Goal: Information Seeking & Learning: Learn about a topic

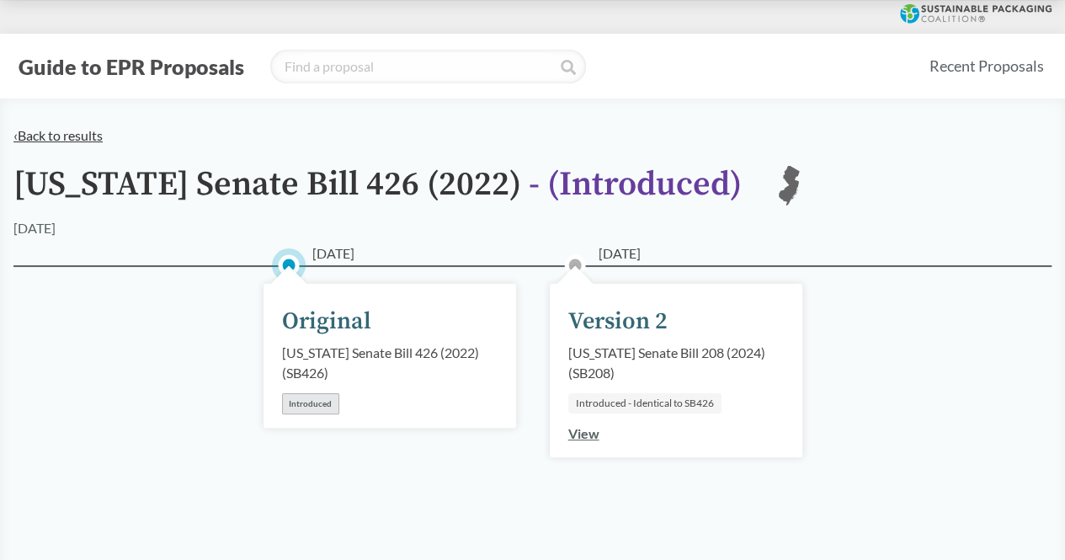
click at [51, 130] on link "‹ Back to results" at bounding box center [57, 135] width 89 height 16
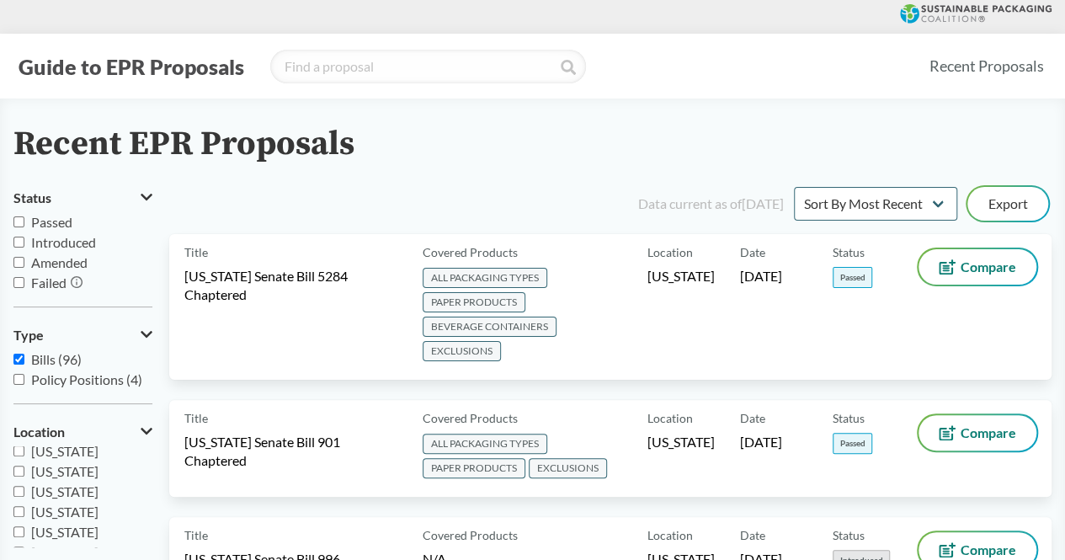
scroll to position [210, 0]
click at [17, 491] on input "[US_STATE]" at bounding box center [18, 487] width 11 height 11
checkbox input "true"
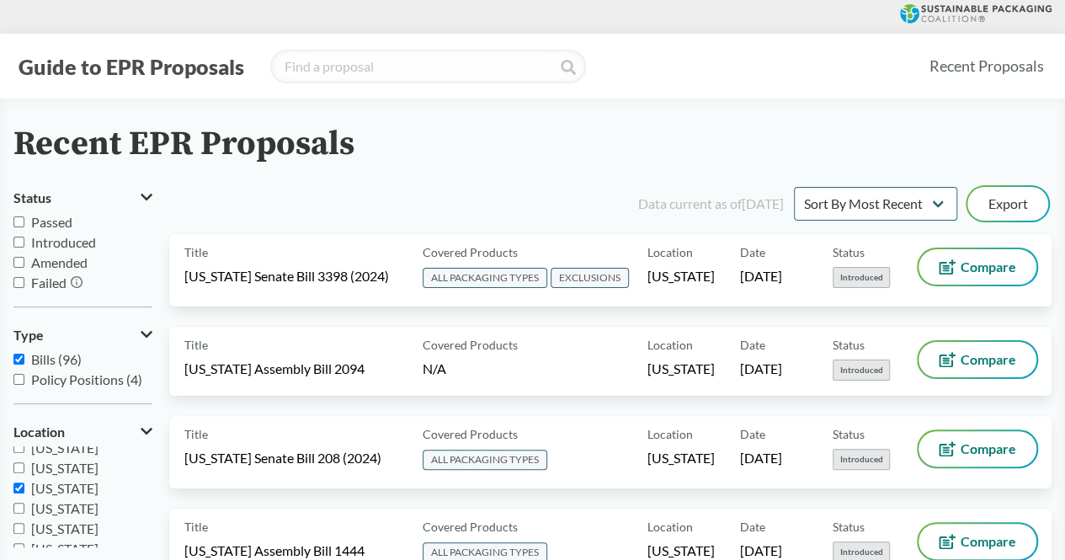
click at [23, 378] on input "Policy Positions (4)" at bounding box center [18, 379] width 11 height 11
checkbox input "true"
click at [19, 219] on input "Passed" at bounding box center [18, 221] width 11 height 11
checkbox input "true"
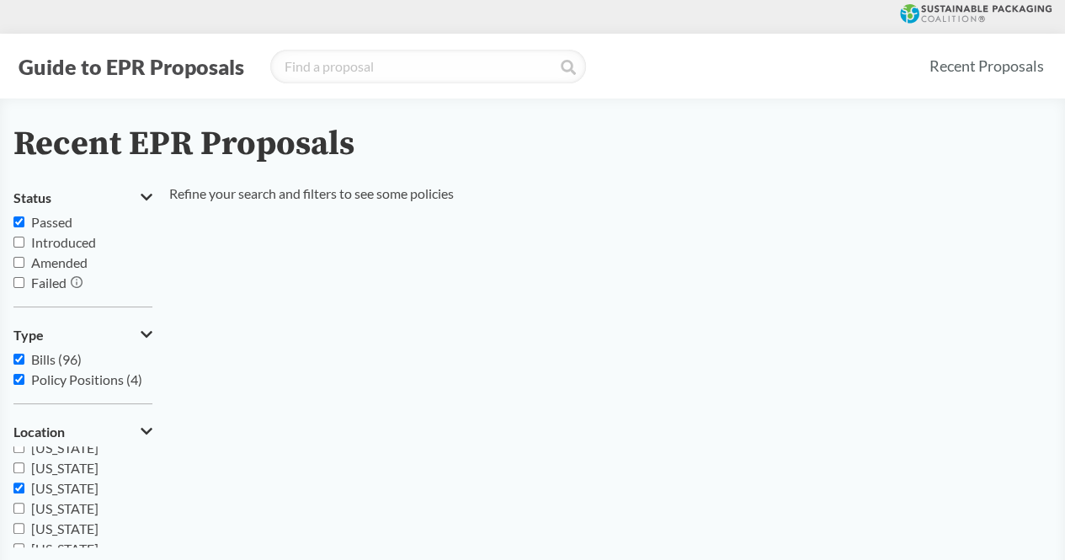
click at [19, 237] on input "Introduced" at bounding box center [18, 241] width 11 height 11
checkbox input "true"
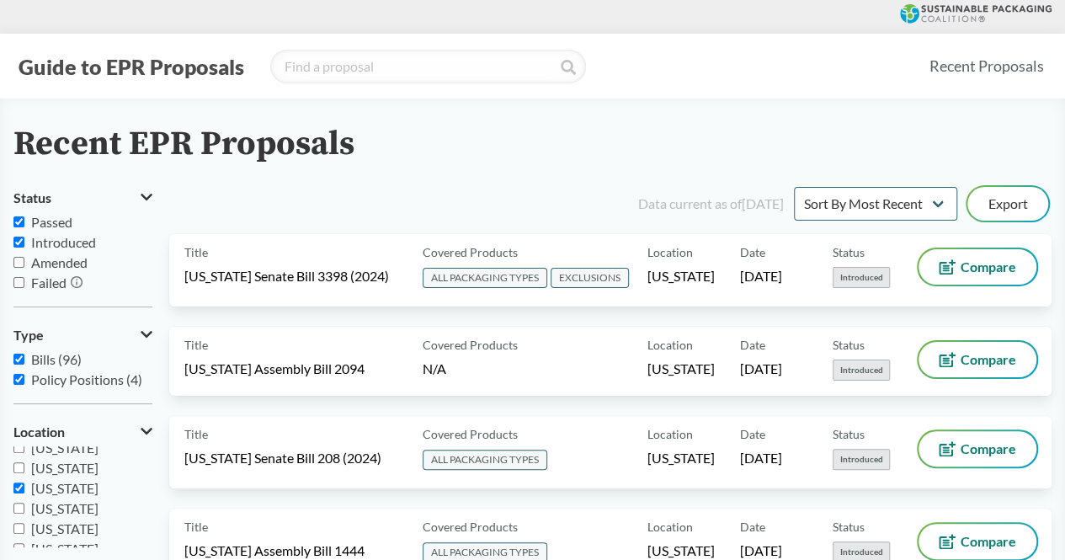
click at [17, 255] on label "Amended" at bounding box center [82, 262] width 139 height 20
click at [17, 257] on input "Amended" at bounding box center [18, 262] width 11 height 11
checkbox input "true"
click at [13, 285] on input "Failed" at bounding box center [18, 282] width 11 height 11
checkbox input "true"
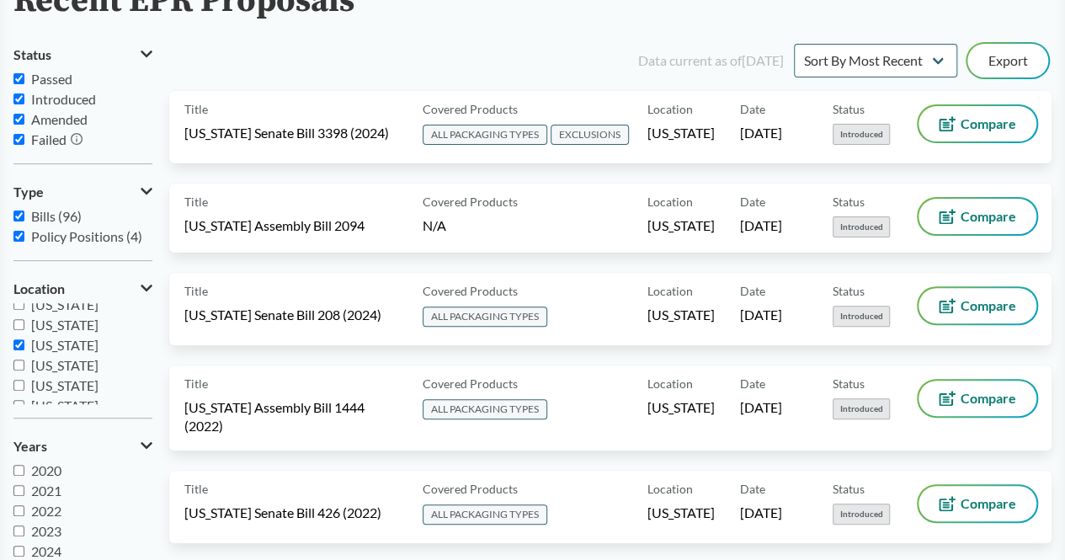
scroll to position [145, 0]
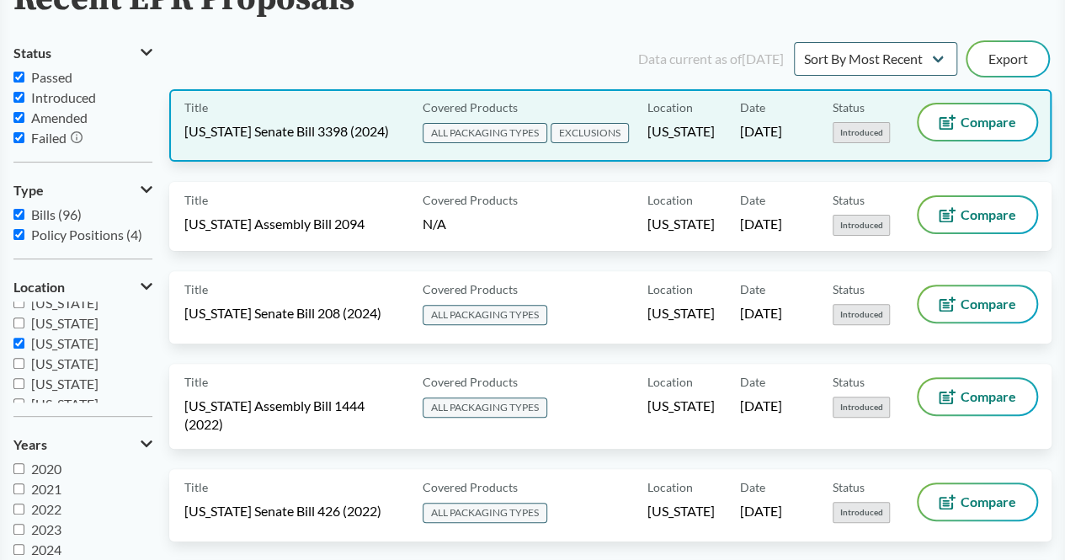
click at [724, 141] on div "Location New Jersey" at bounding box center [693, 125] width 93 height 42
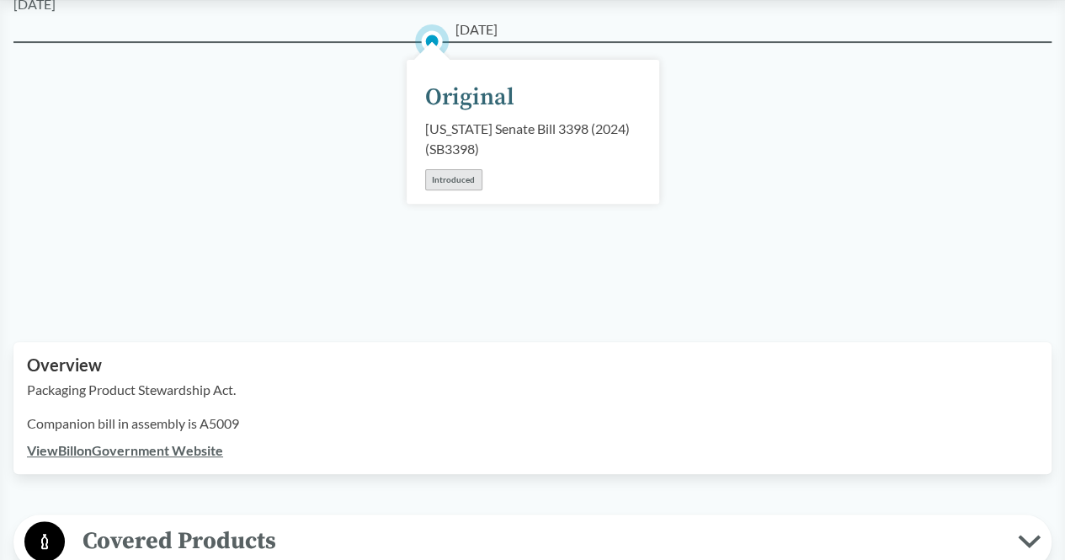
scroll to position [229, 0]
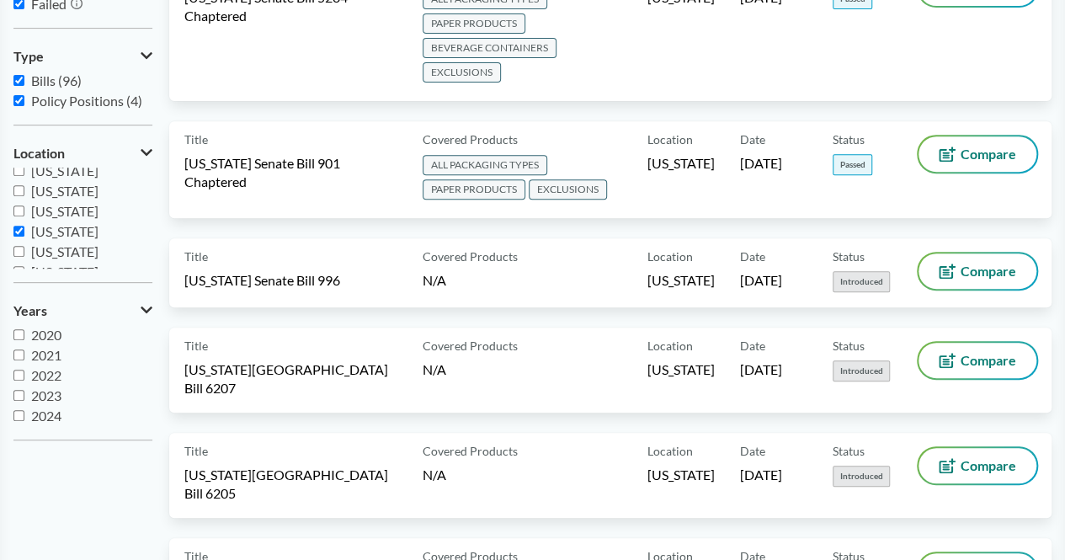
scroll to position [301, 0]
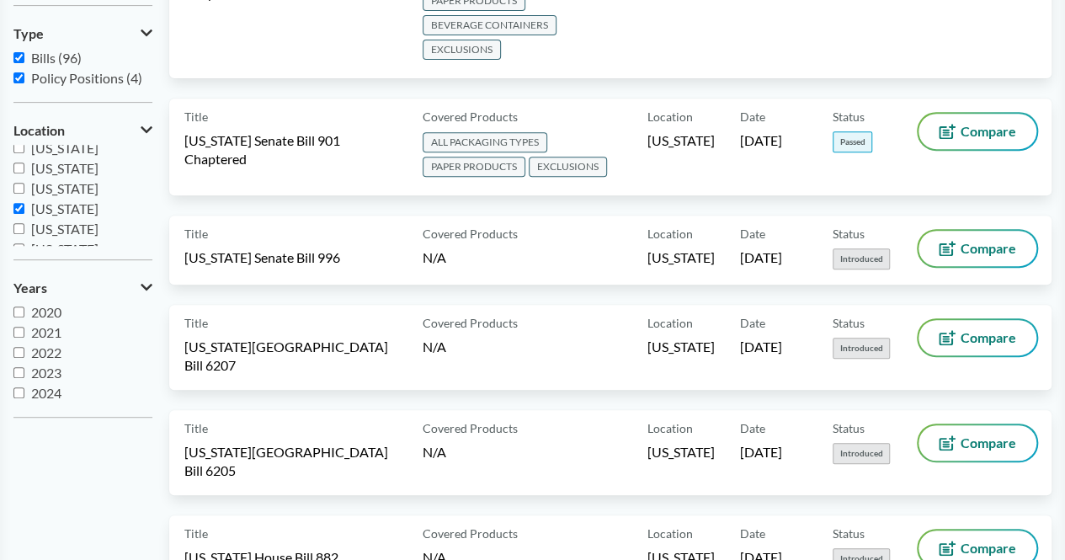
click at [16, 210] on input "[US_STATE]" at bounding box center [18, 208] width 11 height 11
checkbox input "true"
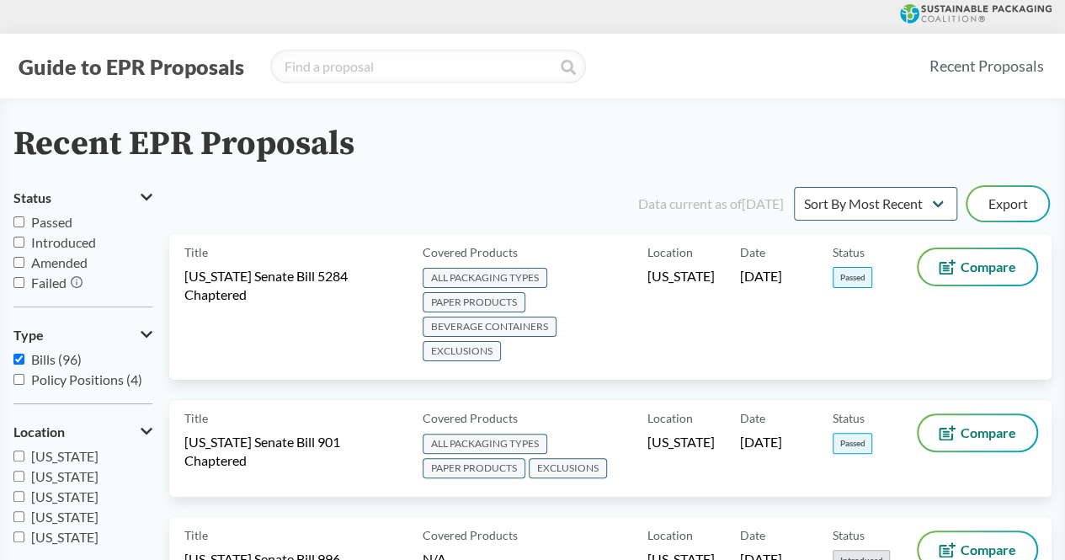
click at [22, 380] on input "Policy Positions (4)" at bounding box center [18, 379] width 11 height 11
checkbox input "true"
click at [18, 456] on input "[US_STATE]" at bounding box center [18, 461] width 11 height 11
checkbox input "true"
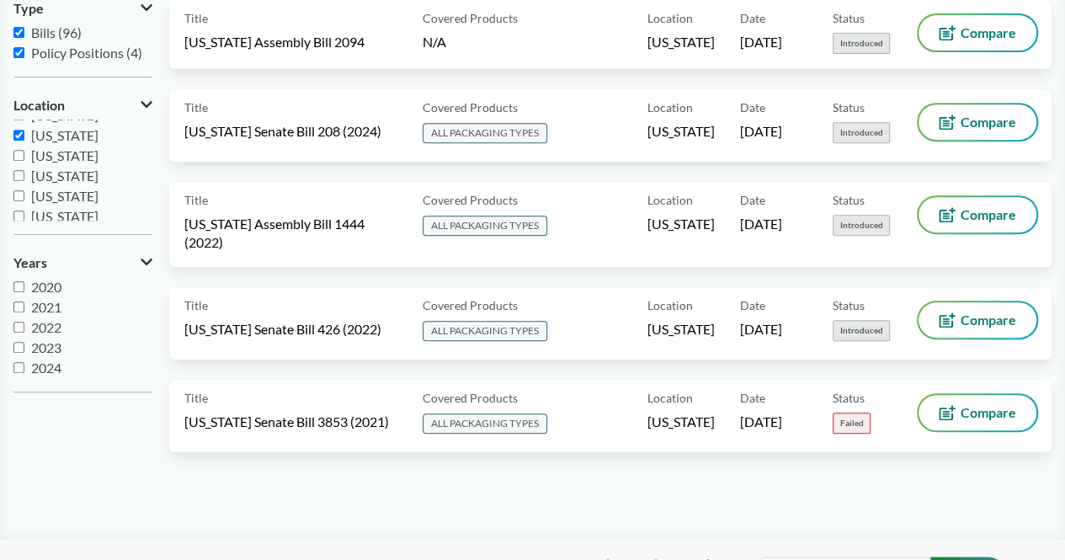
scroll to position [50, 0]
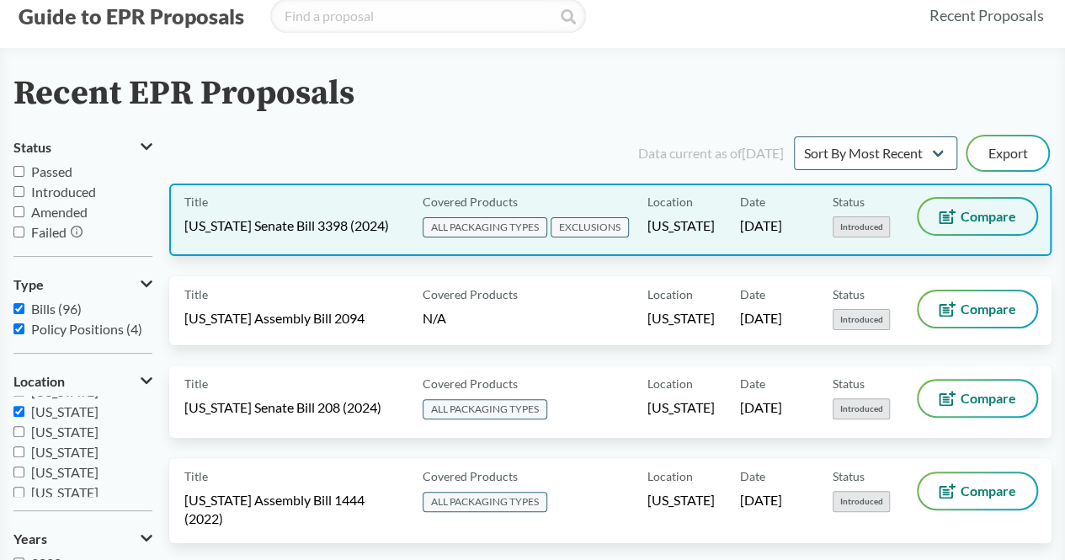
click at [970, 211] on span "Compare" at bounding box center [988, 216] width 56 height 13
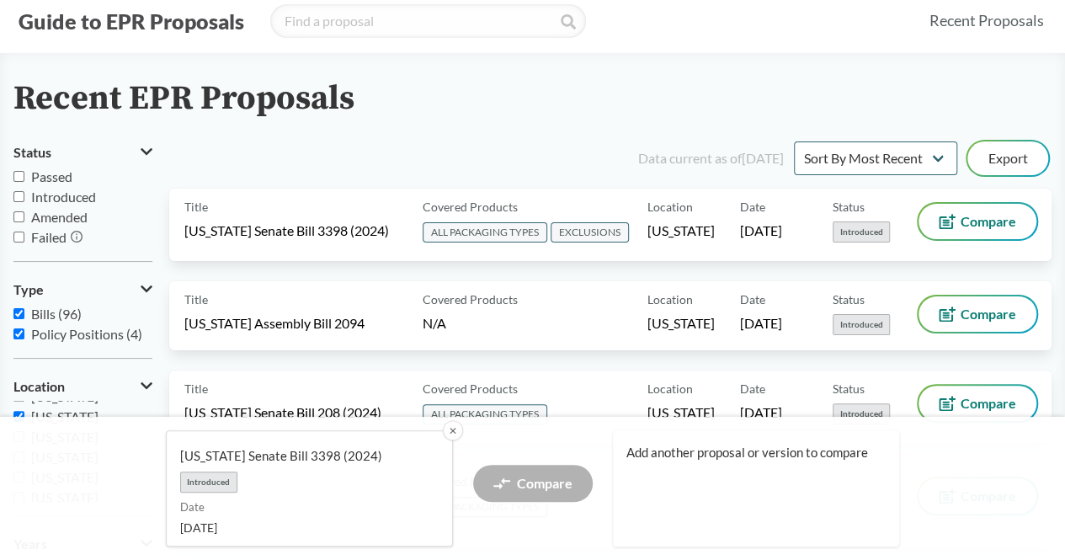
scroll to position [40, 0]
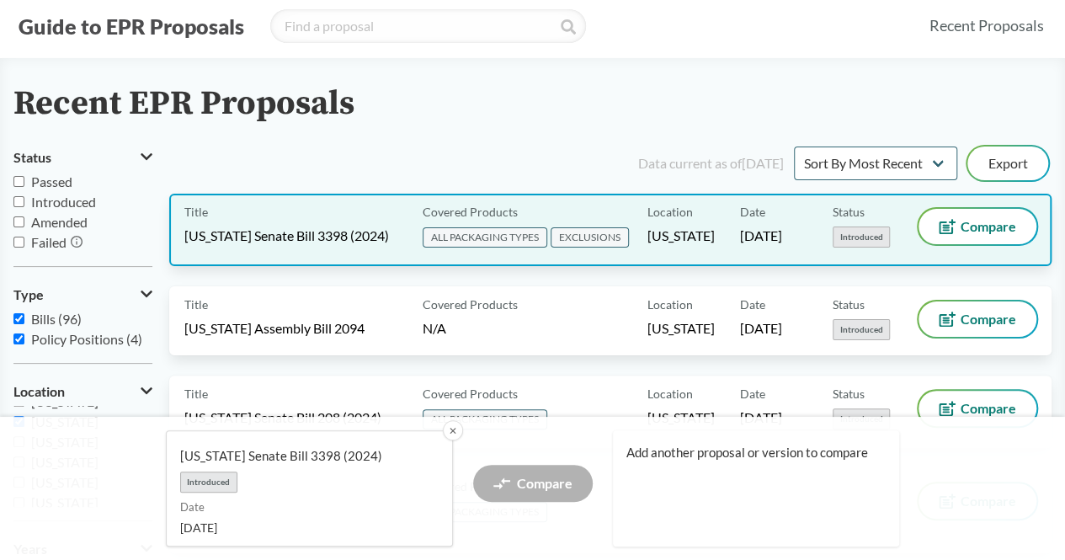
click at [282, 224] on div "Title [US_STATE] Senate Bill 3398 (2024)" at bounding box center [299, 230] width 231 height 42
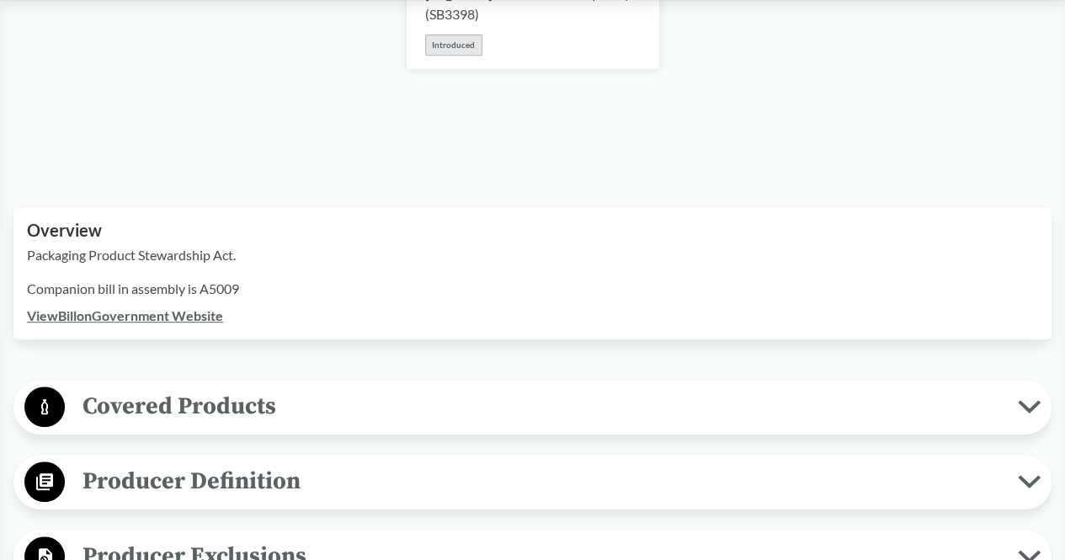
scroll to position [399, 0]
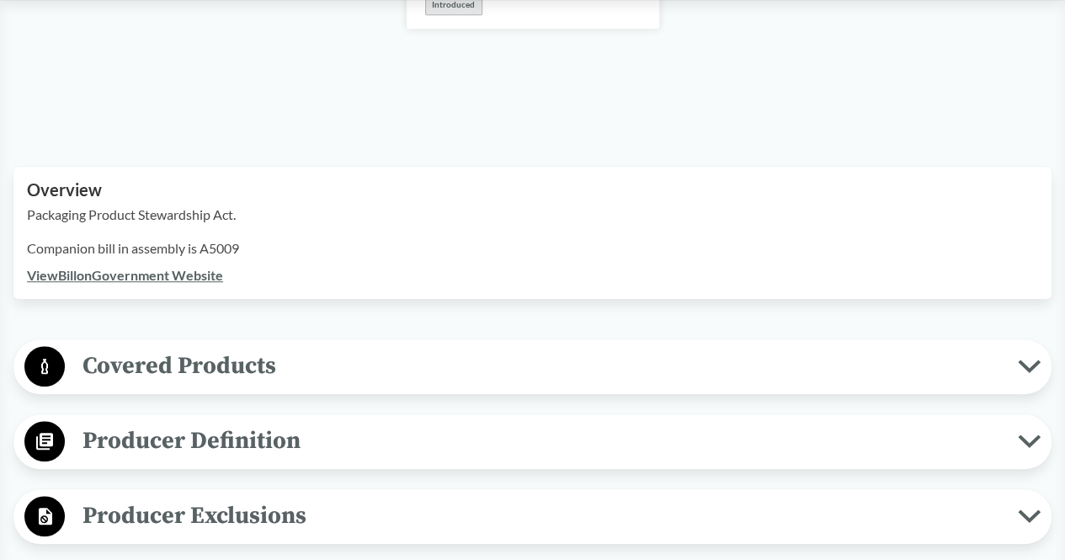
click at [140, 274] on link "View Bill on Government Website" at bounding box center [125, 275] width 196 height 16
